Goal: Task Accomplishment & Management: Manage account settings

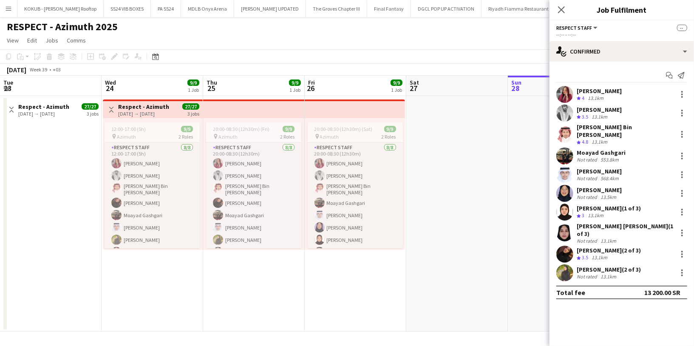
scroll to position [15, 0]
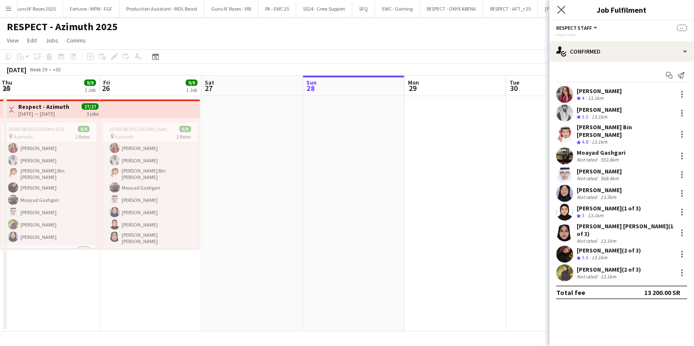
click at [556, 10] on app-icon "Close pop-in" at bounding box center [561, 10] width 12 height 12
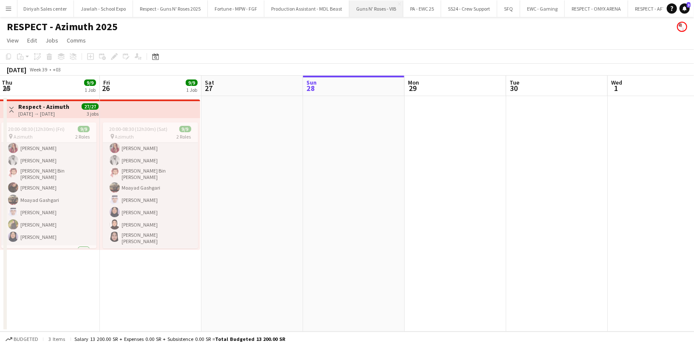
scroll to position [0, 1168]
click at [213, 9] on button "Fortune - MPW - FGF Close" at bounding box center [241, 8] width 57 height 17
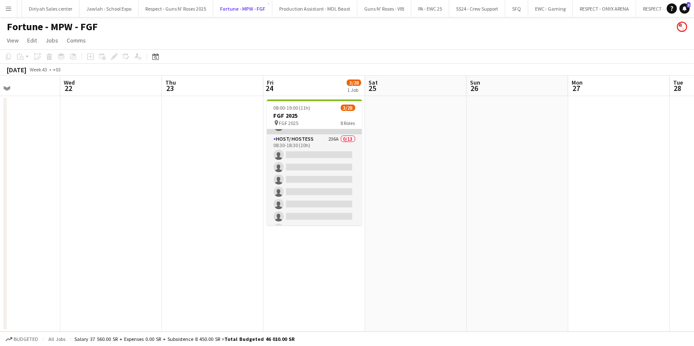
scroll to position [66, 0]
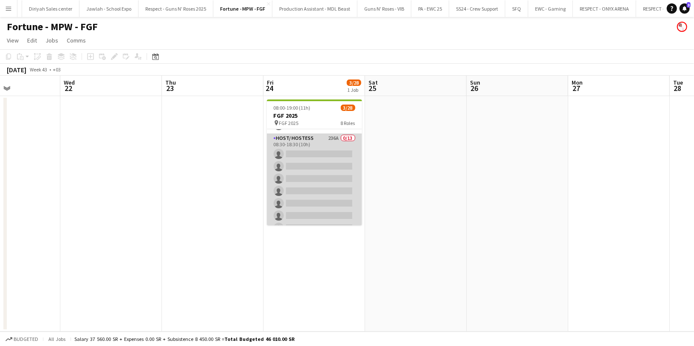
click at [316, 147] on app-card-role "Host/ Hostess 236A 0/13 08:30-18:30 (10h) single-neutral-actions single-neutral…" at bounding box center [314, 221] width 95 height 177
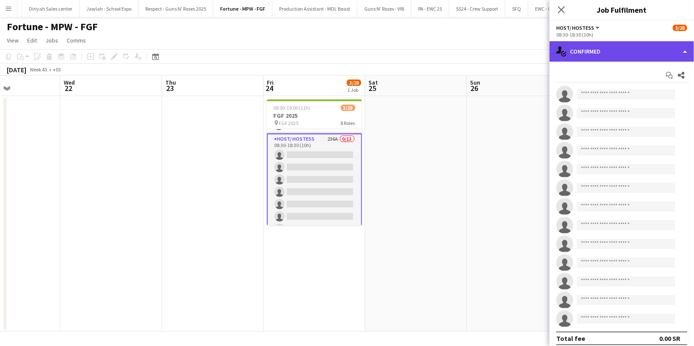
click at [588, 49] on div "single-neutral-actions-check-2 Confirmed" at bounding box center [621, 51] width 144 height 20
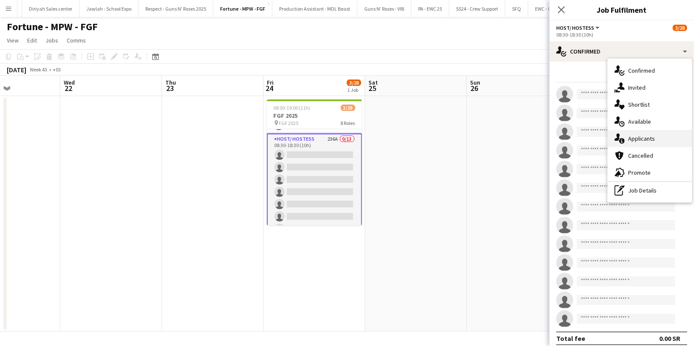
click at [658, 138] on div "single-neutral-actions-information Applicants" at bounding box center [650, 138] width 84 height 17
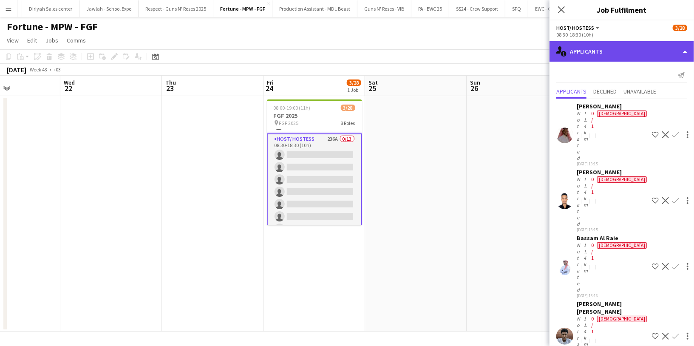
click at [602, 54] on div "single-neutral-actions-information Applicants" at bounding box center [621, 51] width 144 height 20
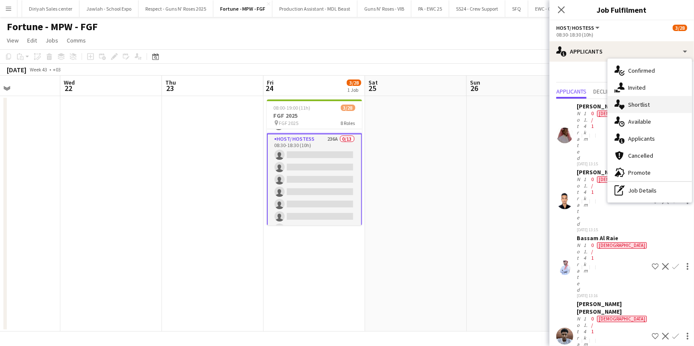
click at [643, 104] on span "Shortlist" at bounding box center [639, 105] width 22 height 8
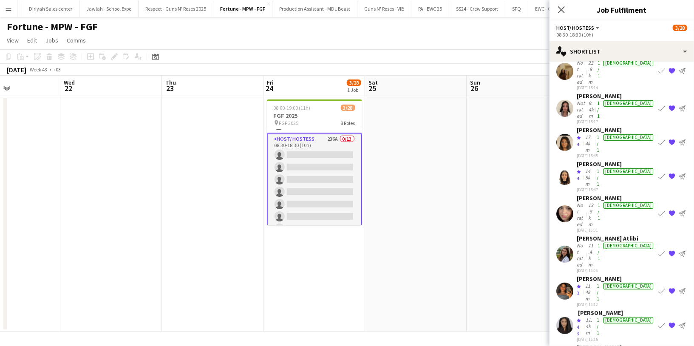
scroll to position [253, 0]
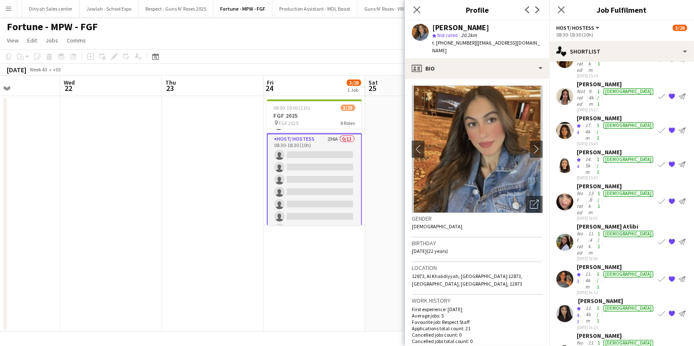
click at [452, 43] on span "t. [PHONE_NUMBER]" at bounding box center [454, 43] width 44 height 6
copy span "966544202553"
click at [420, 8] on icon "Close pop-in" at bounding box center [417, 10] width 8 height 8
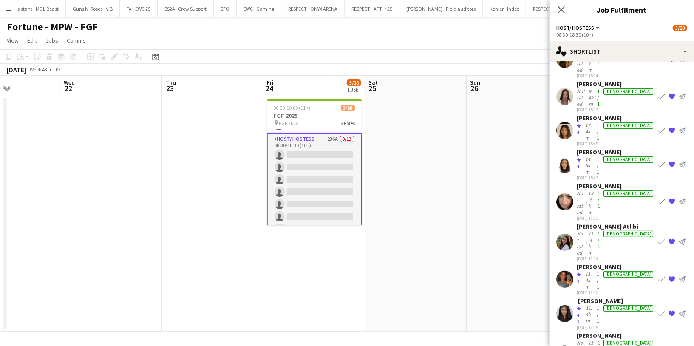
scroll to position [0, 1507]
click at [559, 9] on icon "Close pop-in" at bounding box center [561, 10] width 8 height 8
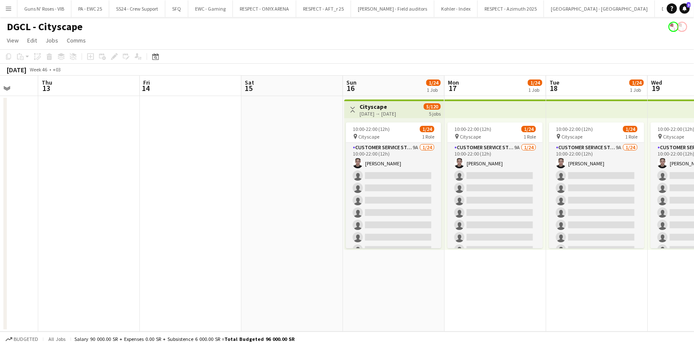
scroll to position [0, 282]
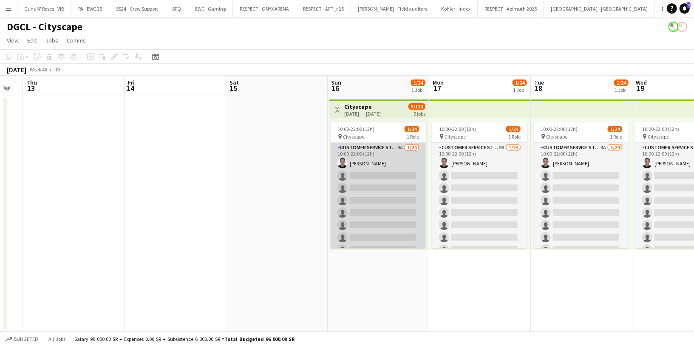
click at [380, 153] on app-card-role "Customer Service Staff 9A [DATE] 10:00-22:00 (12h) [PERSON_NAME] single-neutral…" at bounding box center [378, 299] width 95 height 312
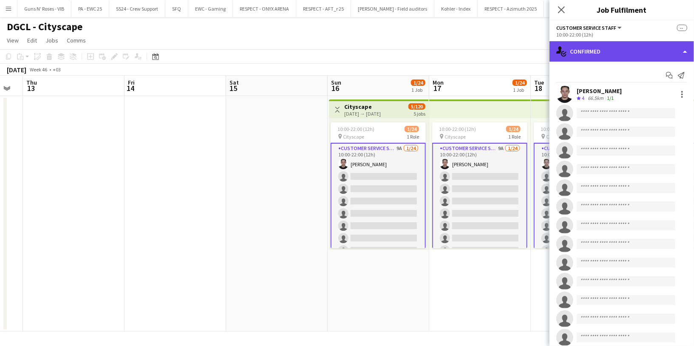
click at [620, 57] on div "single-neutral-actions-check-2 Confirmed" at bounding box center [621, 51] width 144 height 20
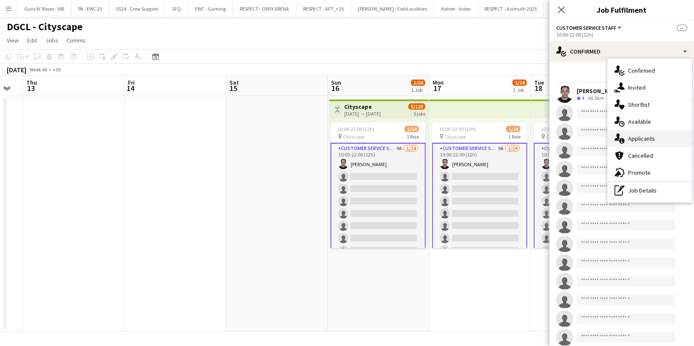
click at [651, 136] on span "Applicants" at bounding box center [641, 139] width 27 height 8
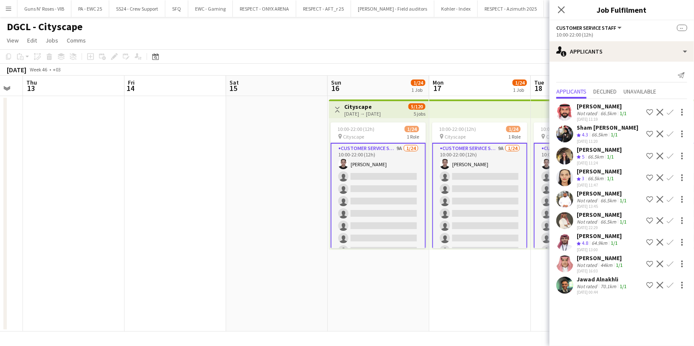
click at [672, 285] on app-icon "Confirm" at bounding box center [670, 285] width 7 height 7
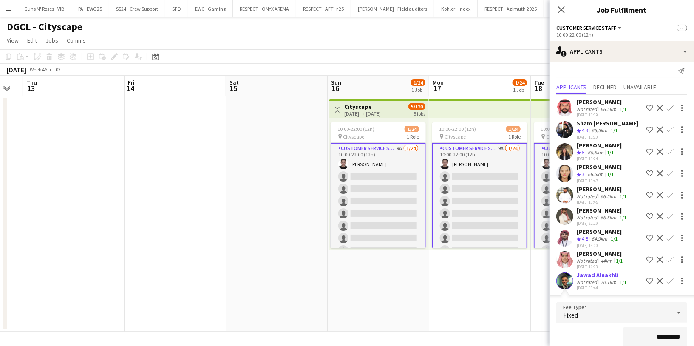
click at [594, 332] on div "*********" at bounding box center [621, 337] width 131 height 21
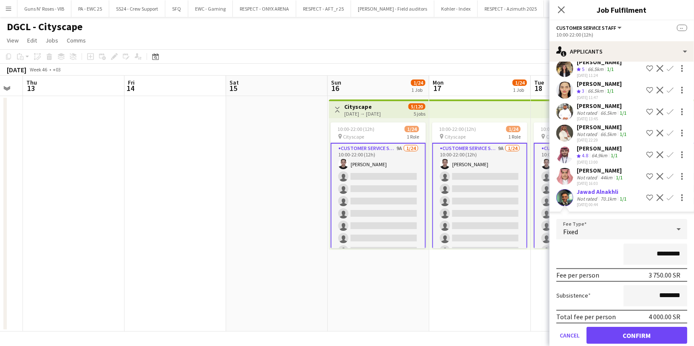
scroll to position [90, 0]
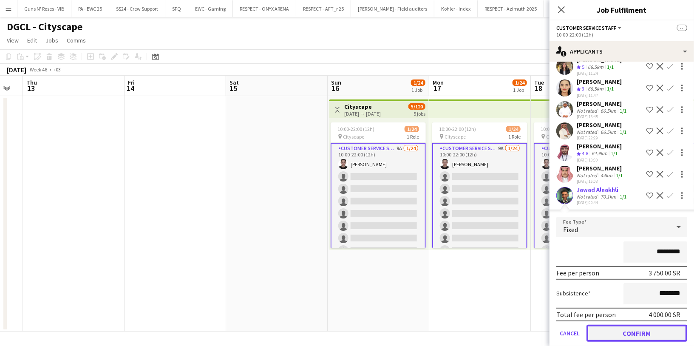
click at [614, 331] on button "Confirm" at bounding box center [636, 333] width 101 height 17
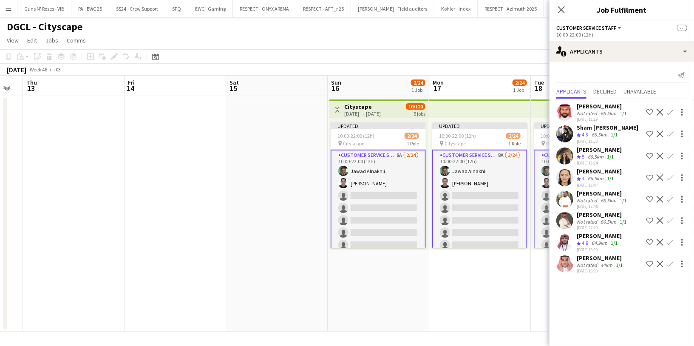
click at [668, 262] on app-icon "Confirm" at bounding box center [670, 263] width 7 height 7
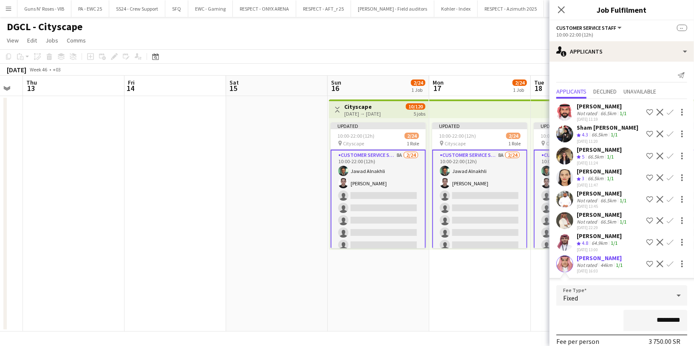
click at [577, 312] on div "*********" at bounding box center [621, 320] width 131 height 21
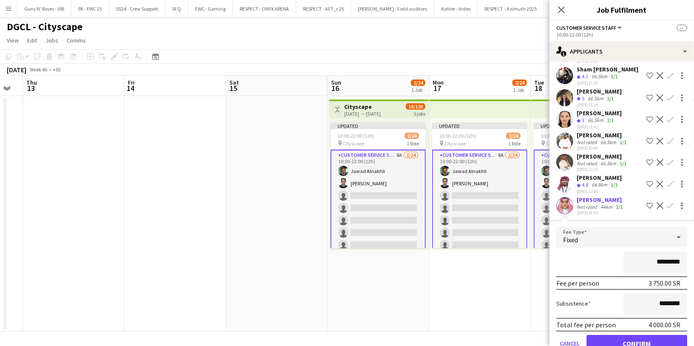
scroll to position [74, 0]
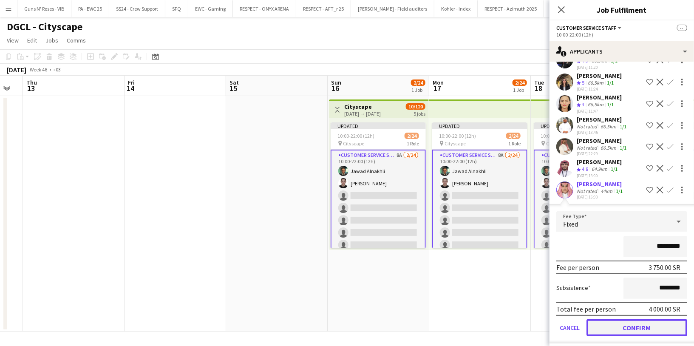
click at [617, 324] on button "Confirm" at bounding box center [636, 327] width 101 height 17
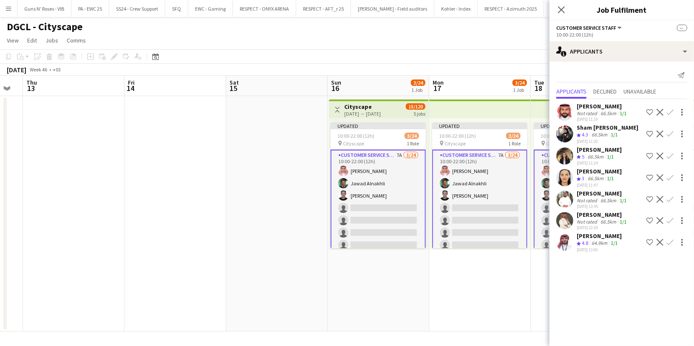
click at [671, 240] on app-icon "Confirm" at bounding box center [670, 242] width 7 height 7
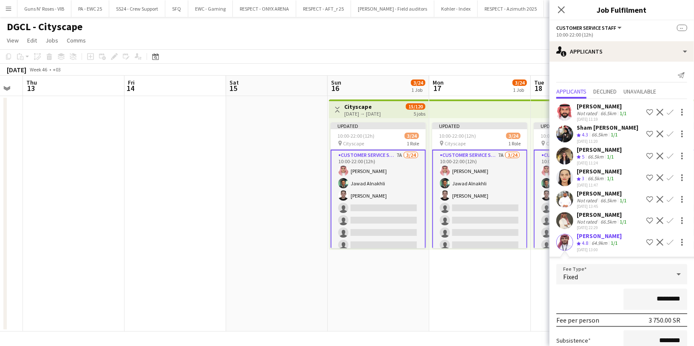
click at [588, 294] on div "*********" at bounding box center [621, 298] width 131 height 21
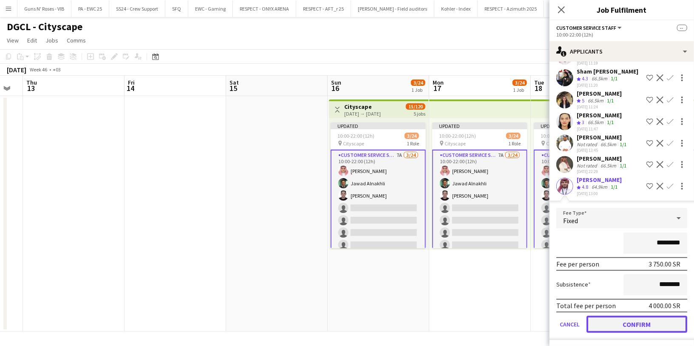
click at [625, 322] on button "Confirm" at bounding box center [636, 324] width 101 height 17
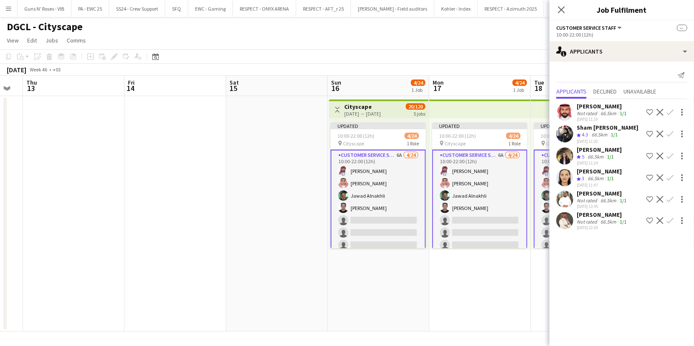
click at [670, 218] on app-icon "Confirm" at bounding box center [670, 220] width 7 height 7
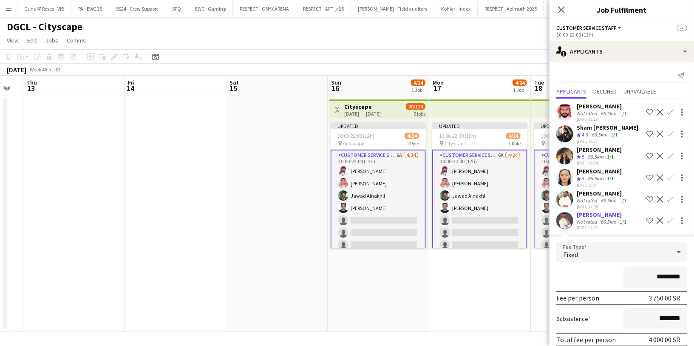
click at [586, 271] on div "*********" at bounding box center [621, 276] width 131 height 21
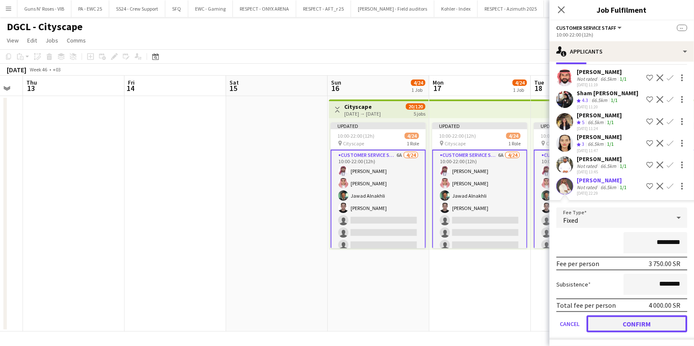
click at [615, 320] on button "Confirm" at bounding box center [636, 323] width 101 height 17
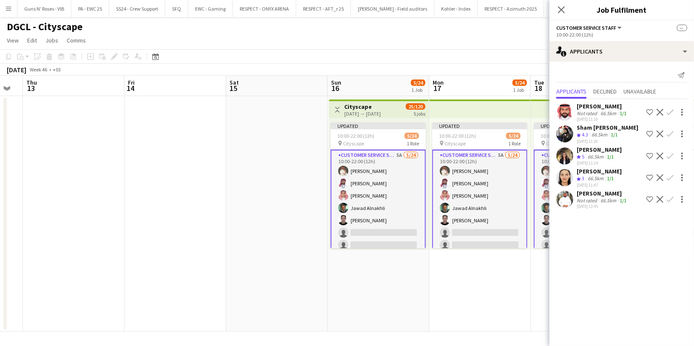
scroll to position [0, 0]
click at [670, 196] on app-icon "Confirm" at bounding box center [670, 199] width 7 height 7
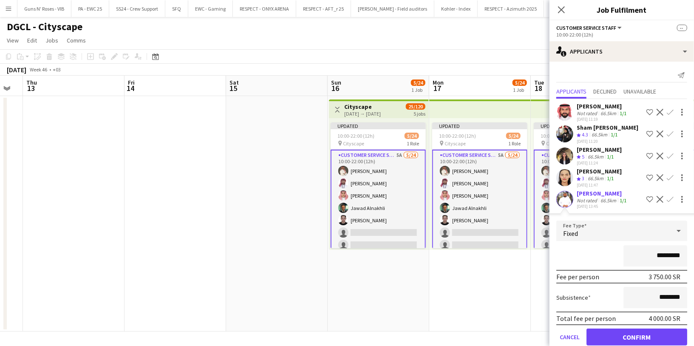
click at [590, 249] on div "*********" at bounding box center [621, 255] width 131 height 21
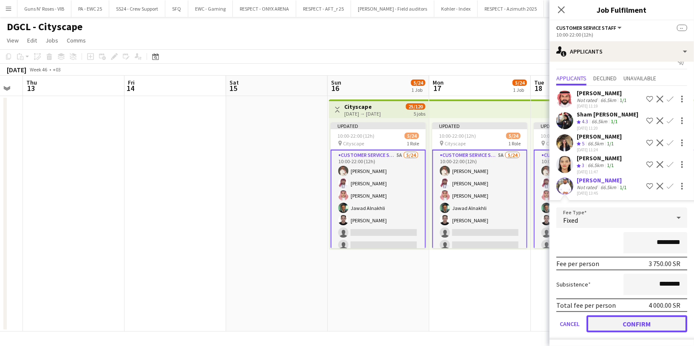
click at [623, 318] on button "Confirm" at bounding box center [636, 323] width 101 height 17
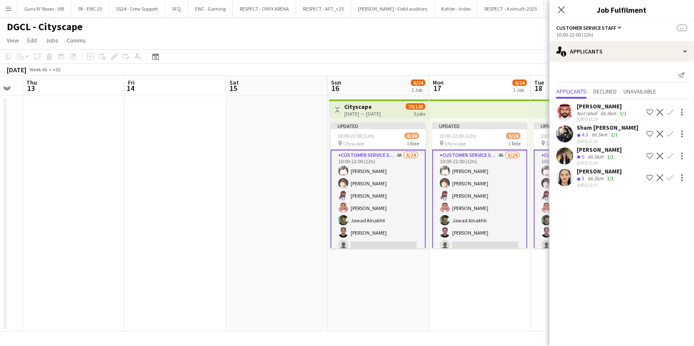
click at [671, 174] on app-icon "Confirm" at bounding box center [670, 177] width 7 height 7
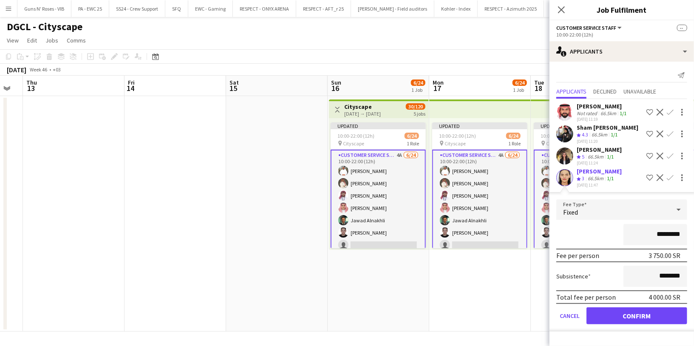
click at [591, 224] on div "*********" at bounding box center [621, 234] width 131 height 21
click at [635, 312] on button "Confirm" at bounding box center [636, 315] width 101 height 17
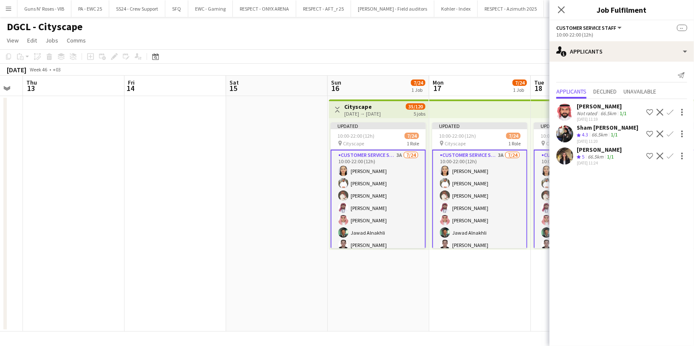
click at [670, 155] on app-icon "Confirm" at bounding box center [670, 156] width 7 height 7
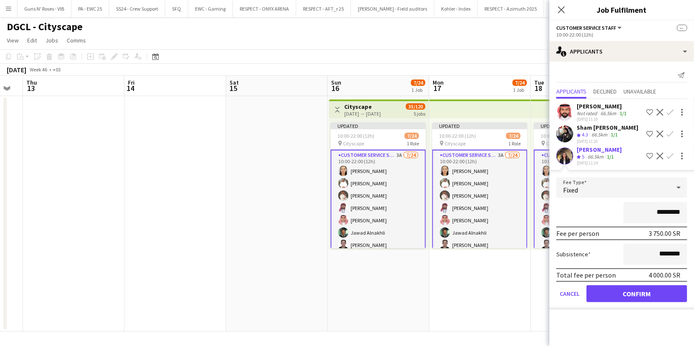
click at [591, 218] on div "*********" at bounding box center [621, 212] width 131 height 21
click at [622, 292] on button "Confirm" at bounding box center [636, 293] width 101 height 17
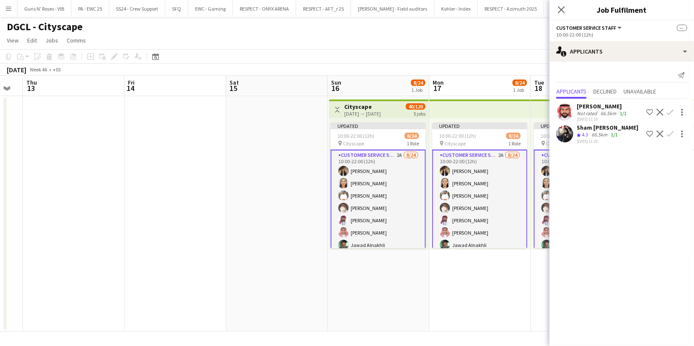
click at [673, 134] on app-icon "Confirm" at bounding box center [670, 133] width 7 height 7
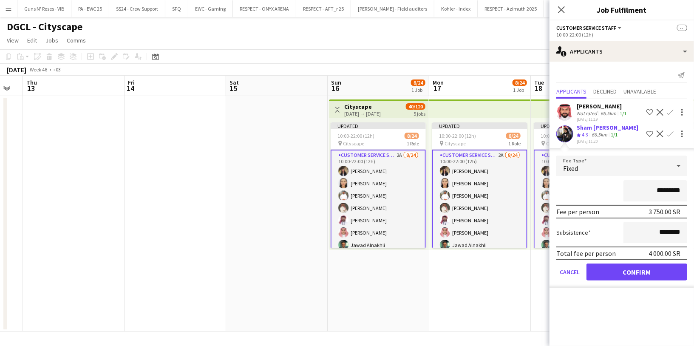
click at [592, 190] on div "*********" at bounding box center [621, 190] width 131 height 21
click at [634, 275] on button "Confirm" at bounding box center [636, 271] width 101 height 17
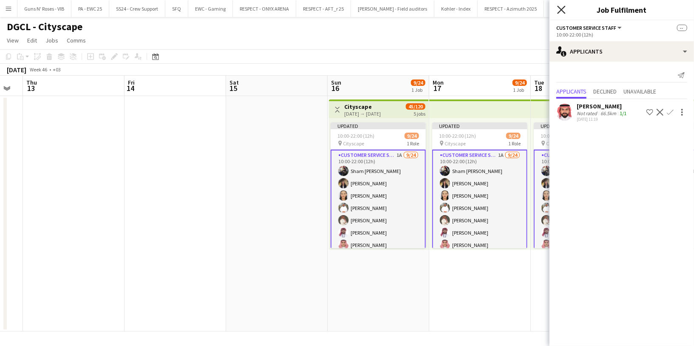
click at [562, 11] on icon at bounding box center [561, 10] width 8 height 8
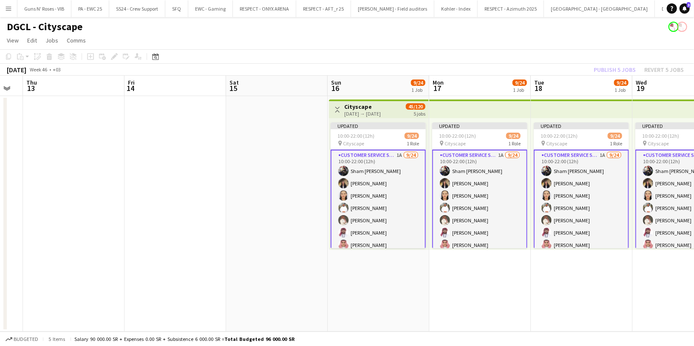
click at [615, 72] on div "Publish 5 jobs Revert 5 jobs" at bounding box center [638, 69] width 110 height 11
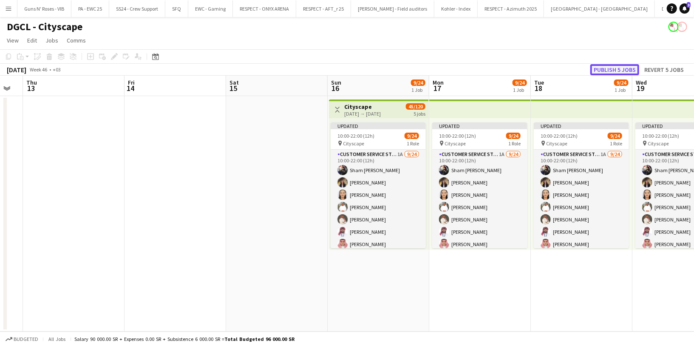
click at [614, 72] on button "Publish 5 jobs" at bounding box center [614, 69] width 49 height 11
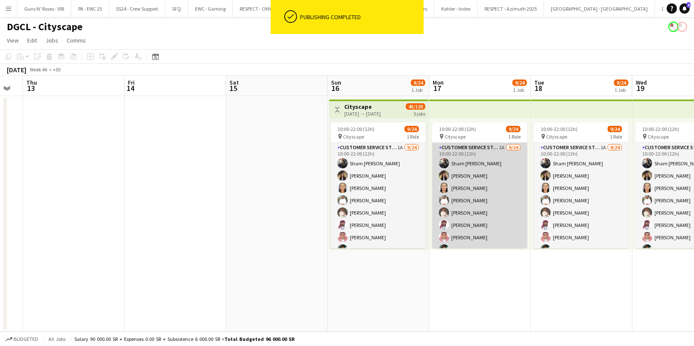
scroll to position [81, 0]
